Goal: Navigation & Orientation: Find specific page/section

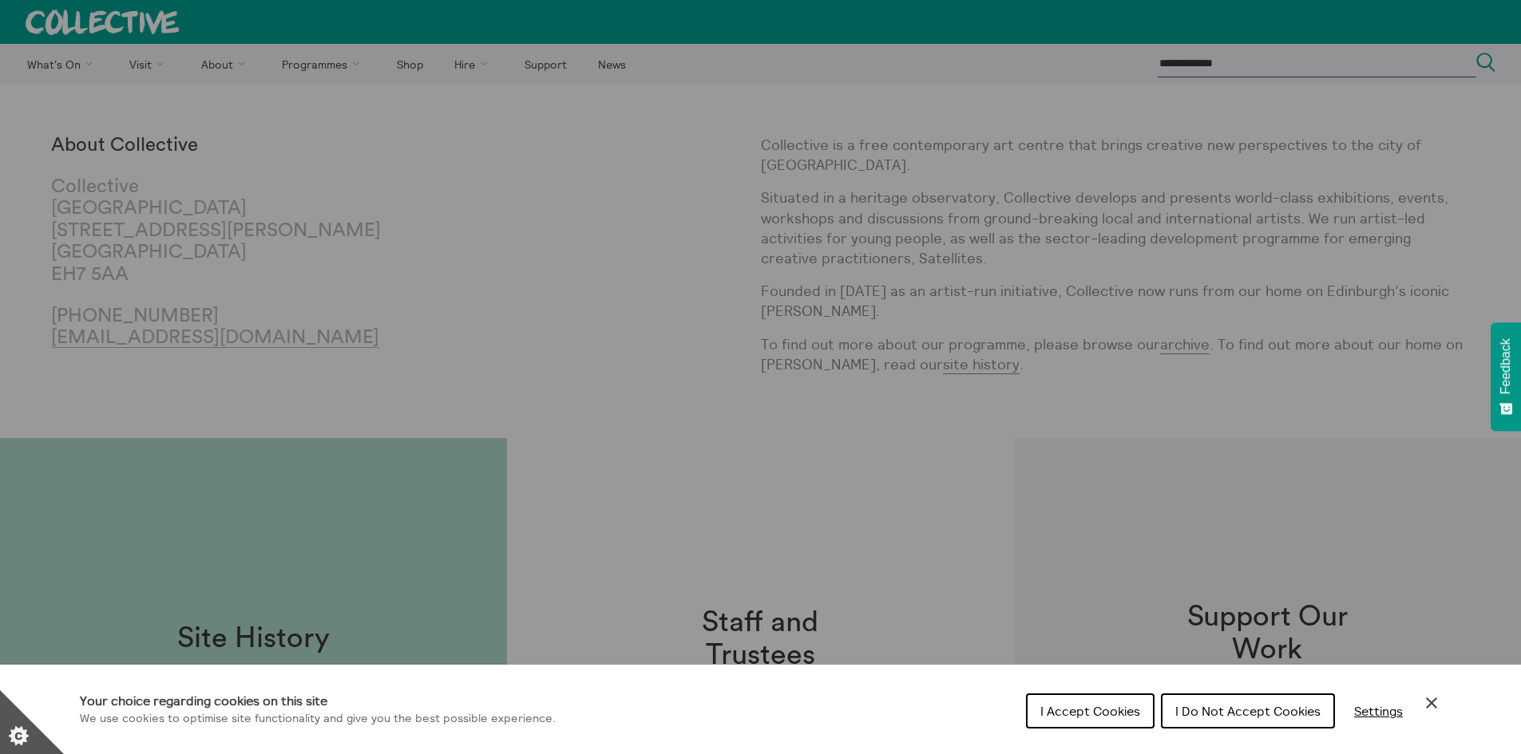
click at [1433, 703] on icon "Close Cookie Control" at bounding box center [1431, 703] width 11 height 11
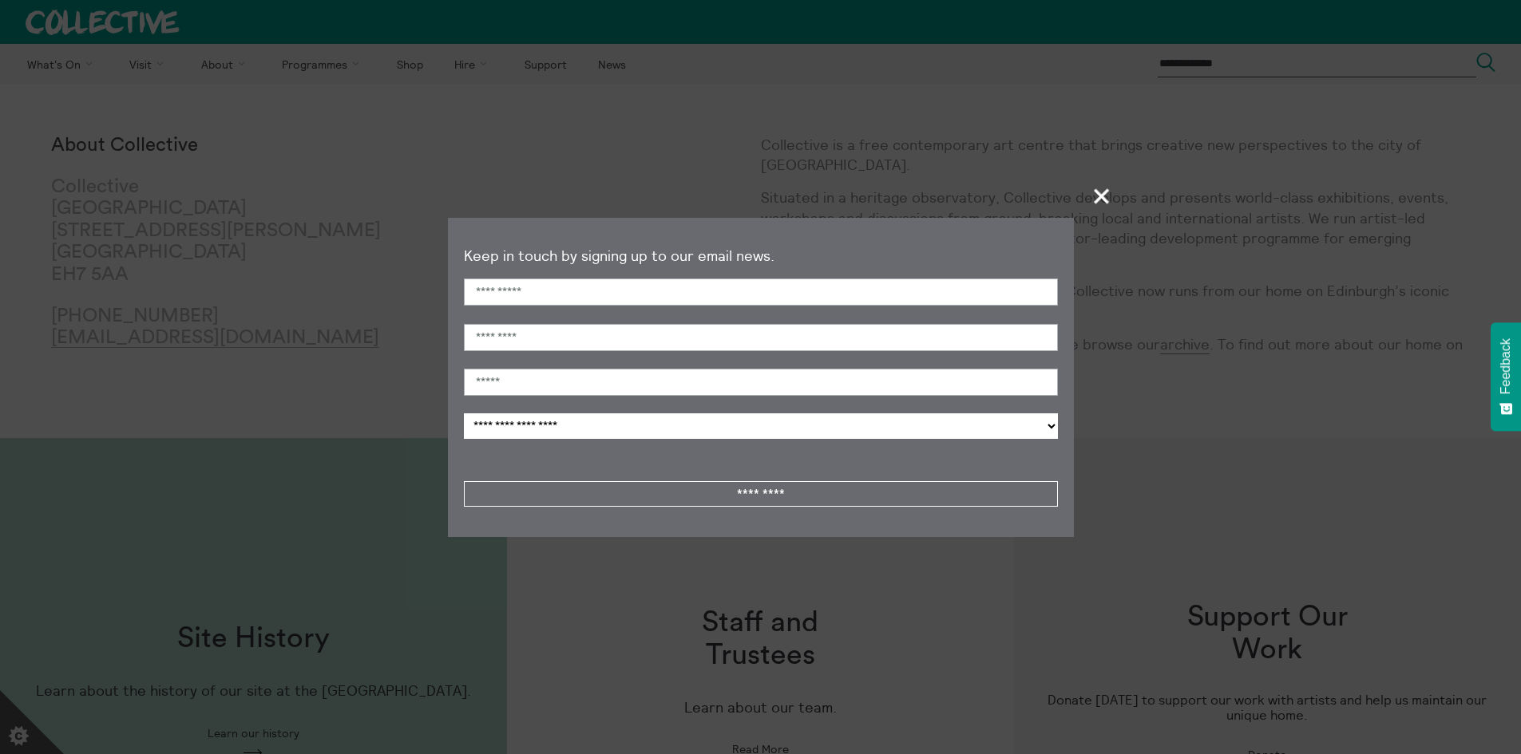
click at [1103, 191] on span "+" at bounding box center [1102, 195] width 47 height 47
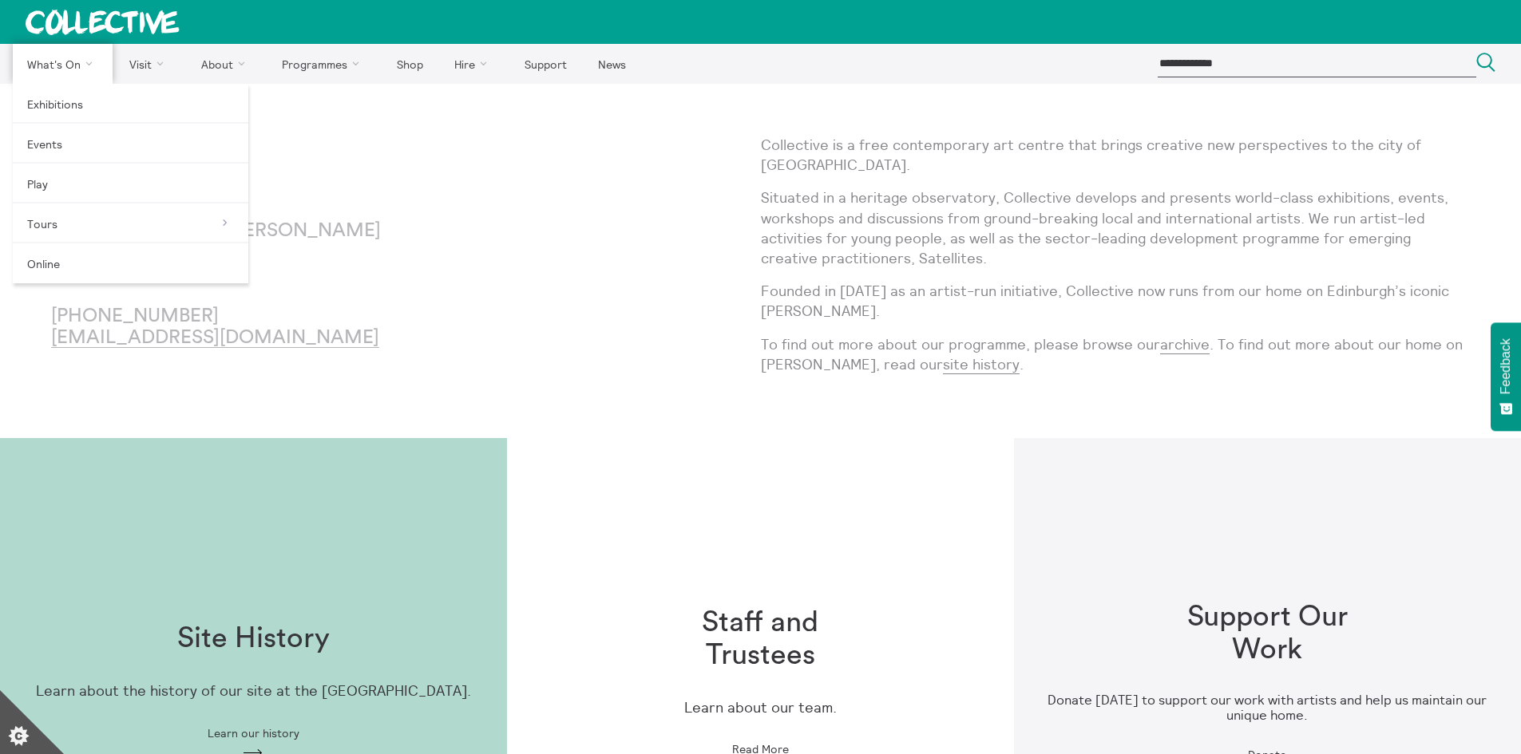
click at [60, 67] on link "What's On" at bounding box center [63, 64] width 100 height 40
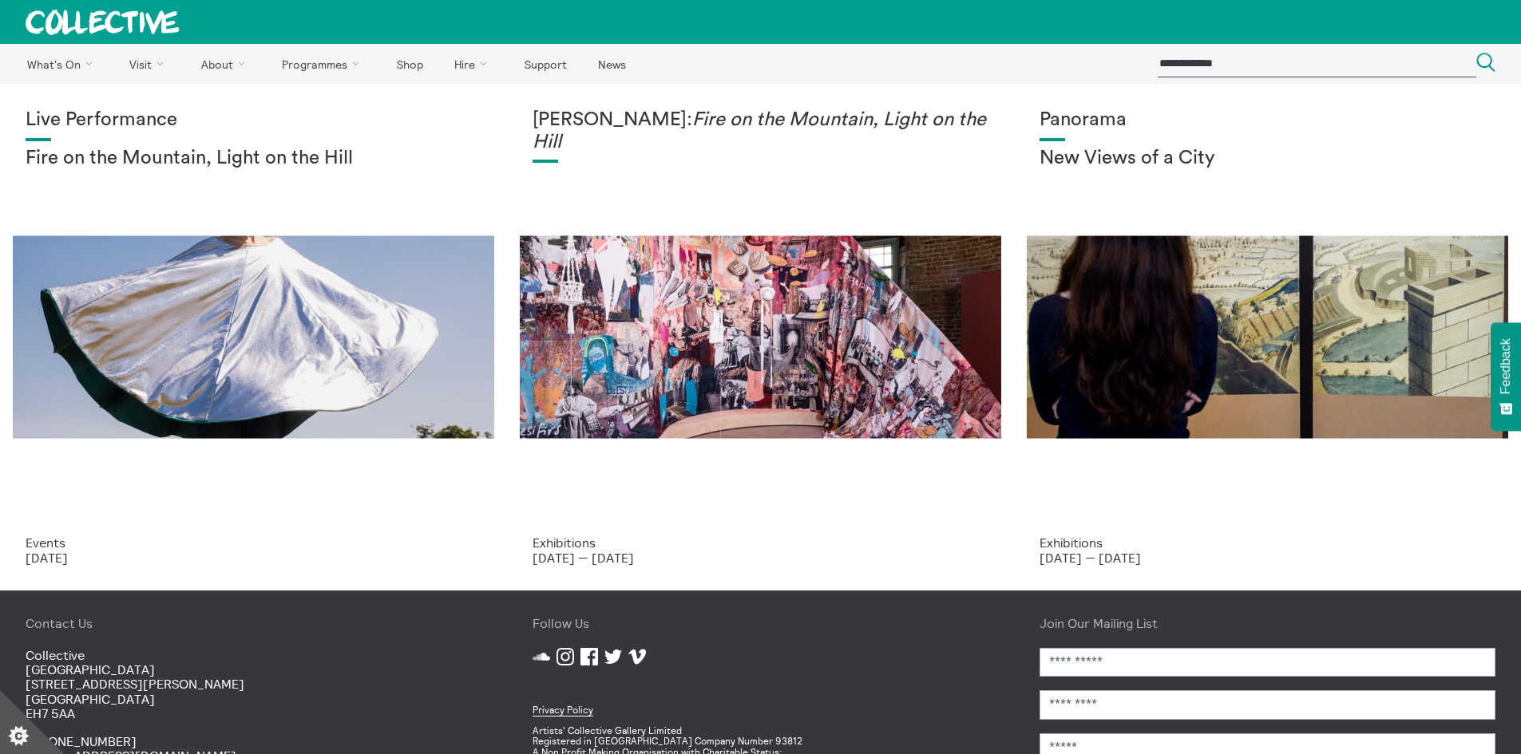
click at [81, 26] on icon at bounding box center [103, 23] width 154 height 26
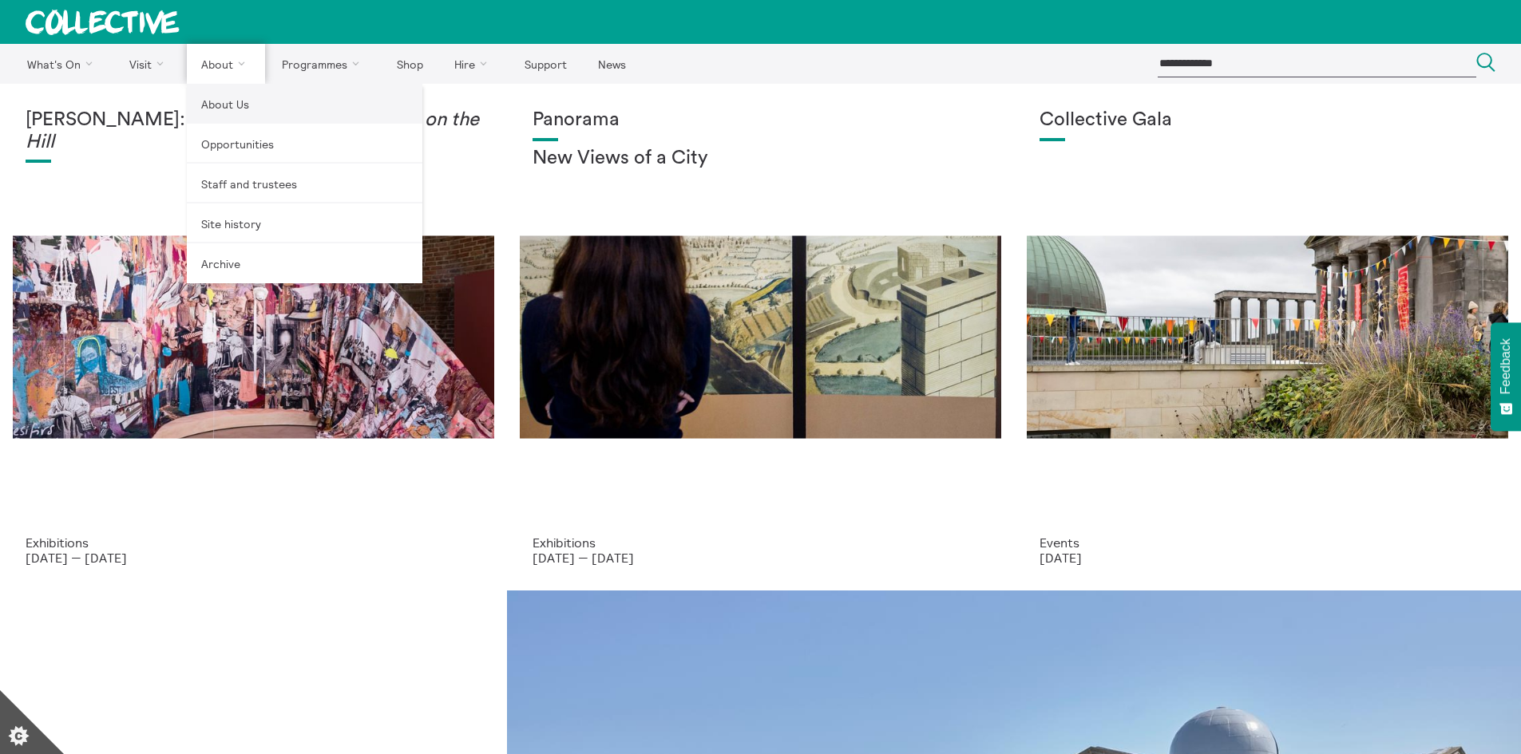
click at [224, 92] on link "About Us" at bounding box center [305, 104] width 236 height 40
